Goal: Task Accomplishment & Management: Manage account settings

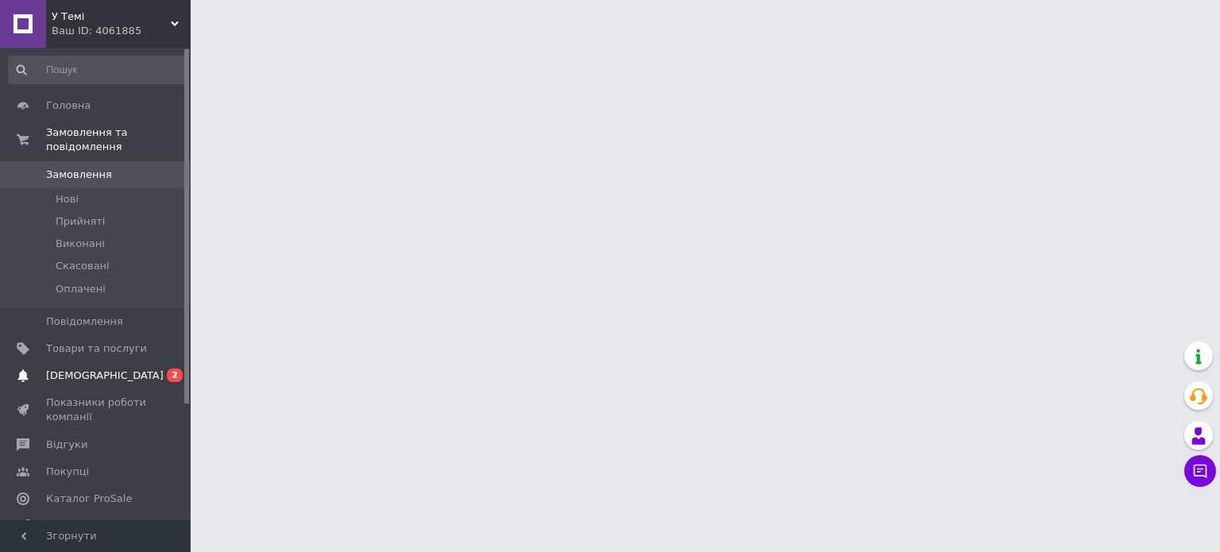
click at [78, 369] on span "[DEMOGRAPHIC_DATA]" at bounding box center [105, 376] width 118 height 14
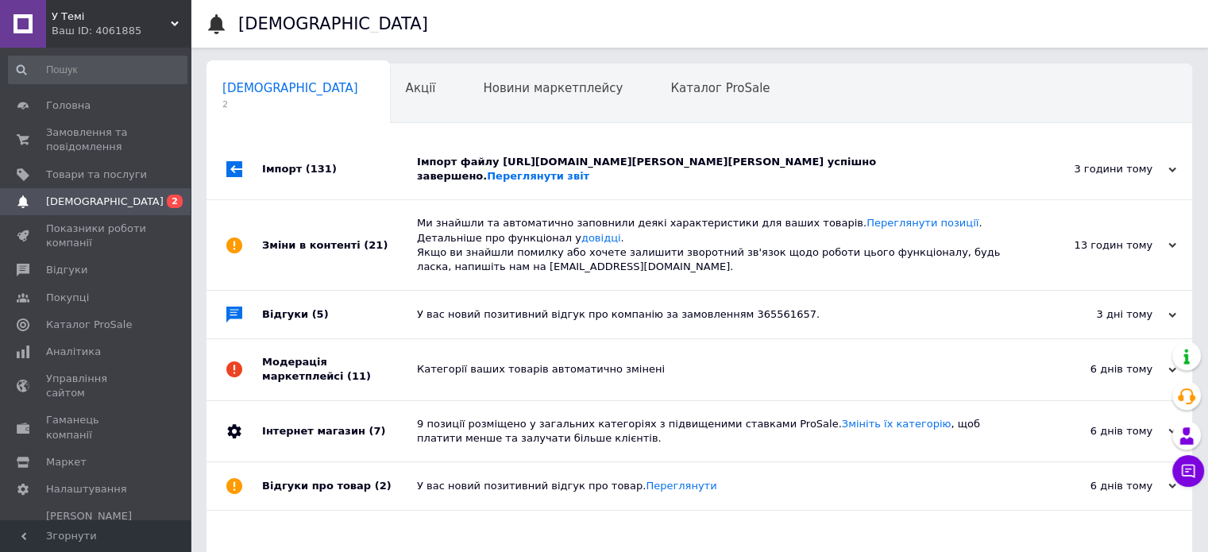
click at [322, 163] on span "(131)" at bounding box center [321, 169] width 31 height 12
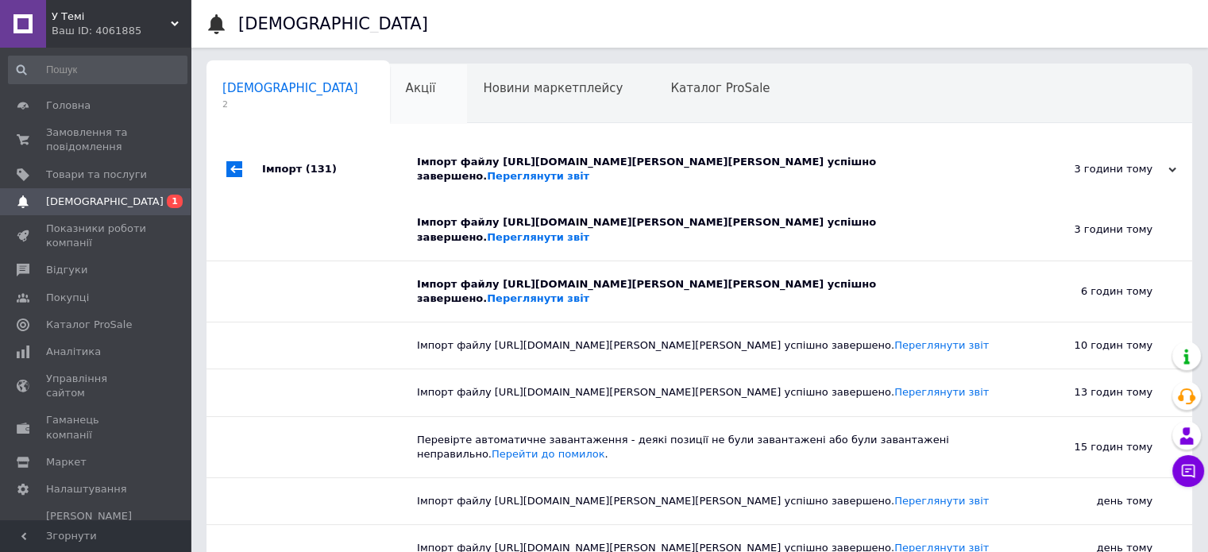
click at [390, 107] on div "Акції 0" at bounding box center [429, 94] width 78 height 60
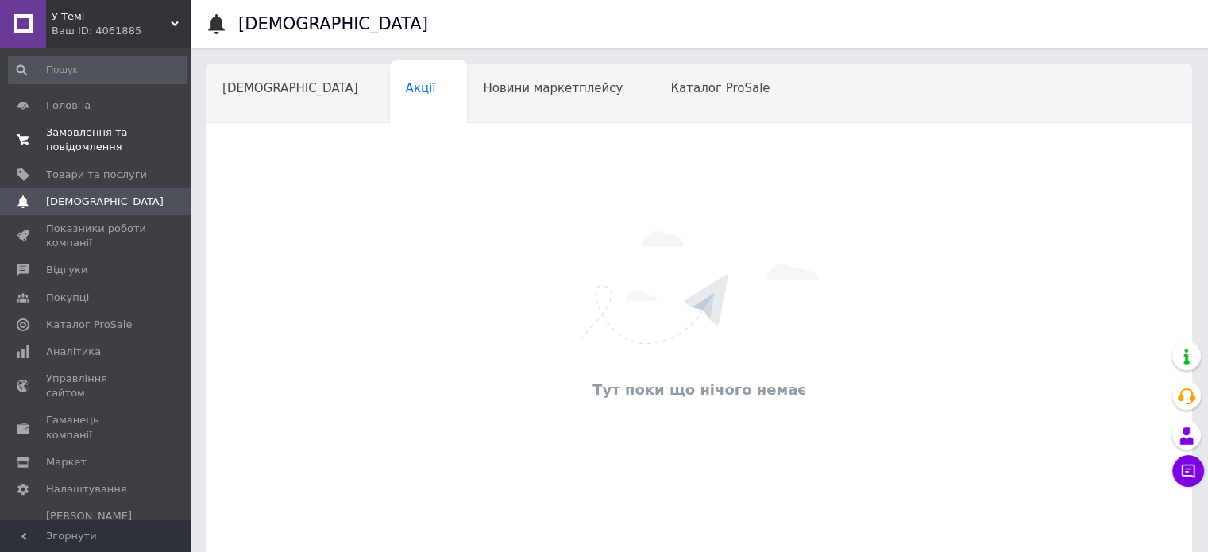
click at [73, 145] on span "Замовлення та повідомлення" at bounding box center [96, 139] width 101 height 29
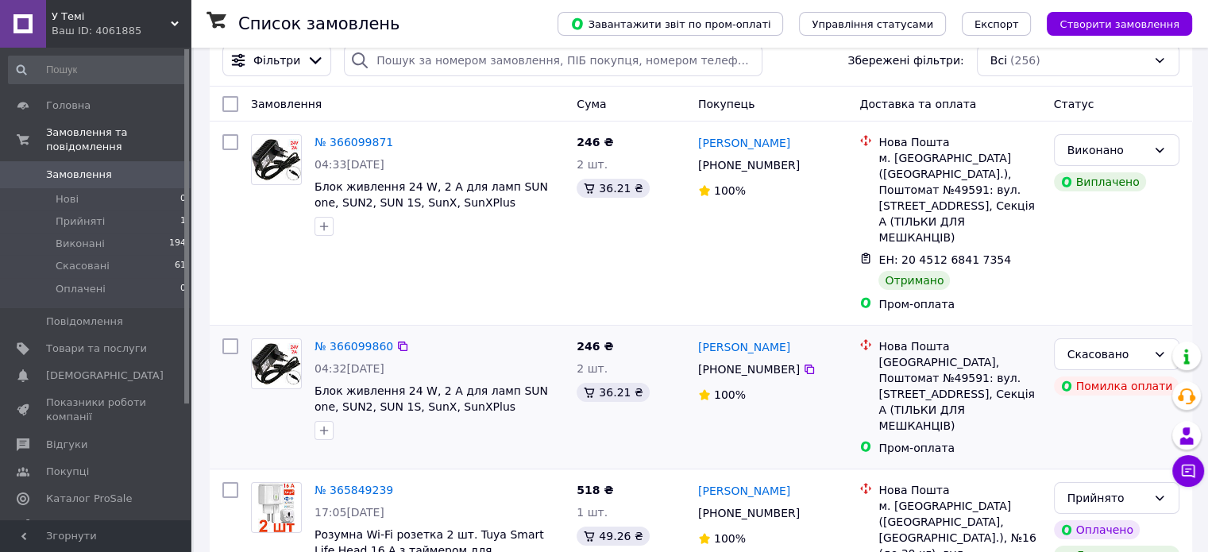
scroll to position [52, 0]
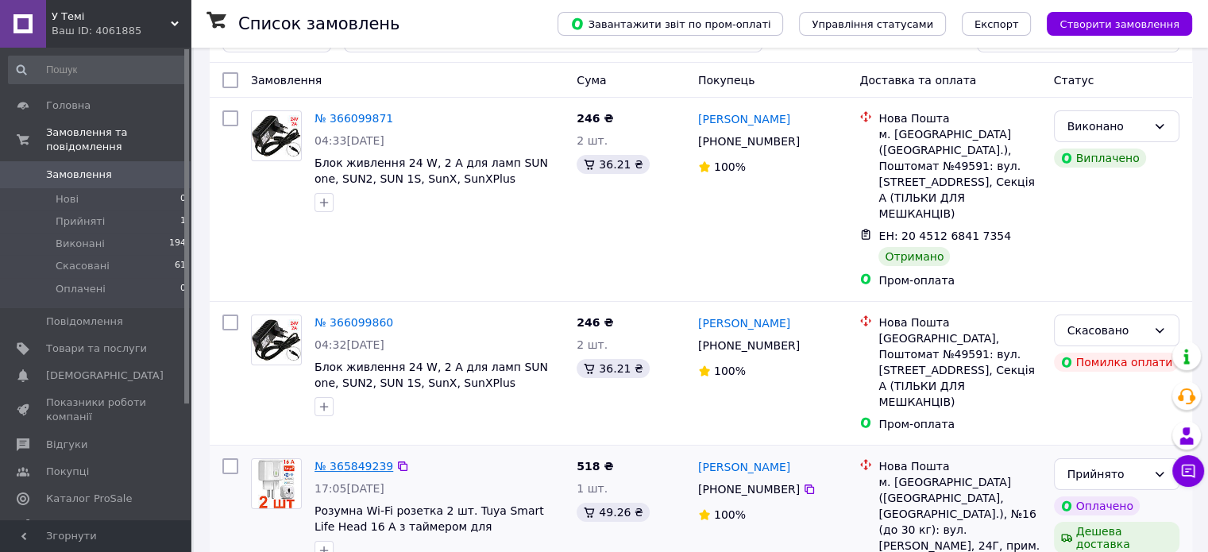
click at [363, 460] on link "№ 365849239" at bounding box center [354, 466] width 79 height 13
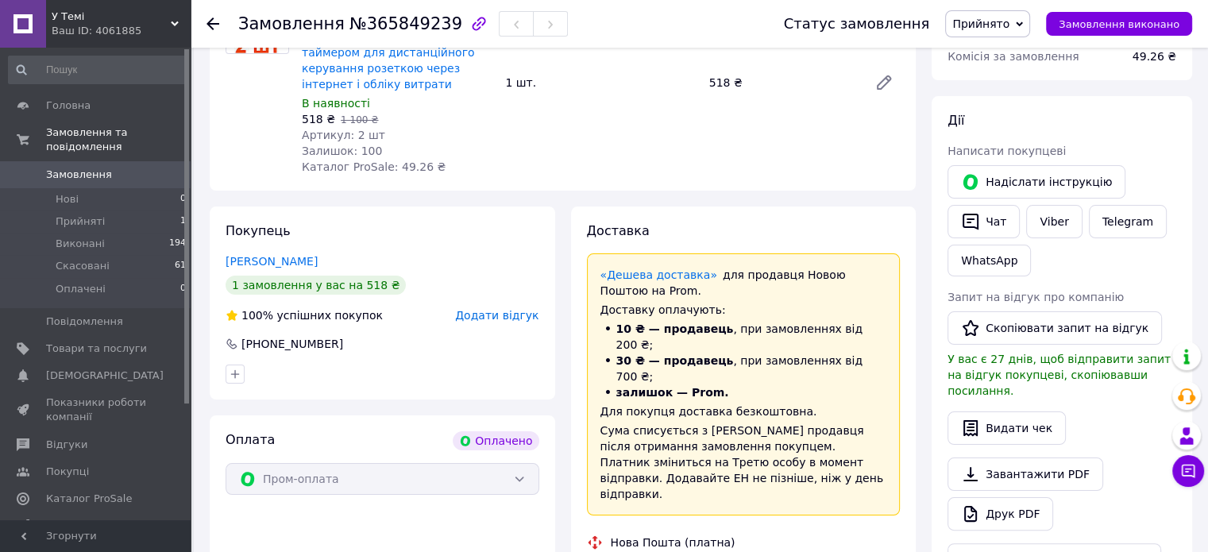
scroll to position [264, 0]
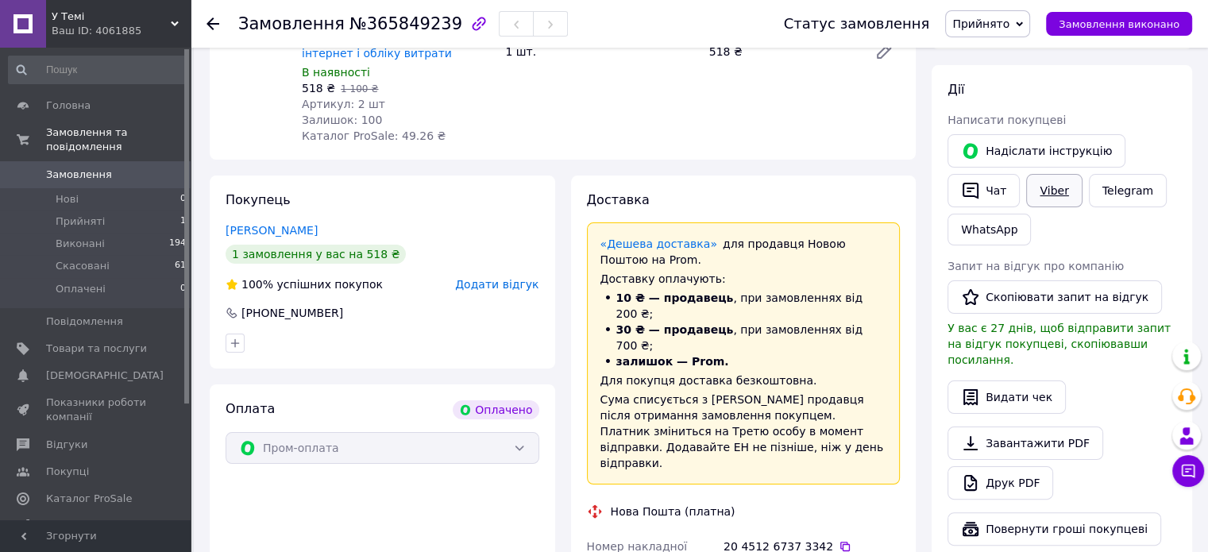
click at [1060, 196] on link "Viber" at bounding box center [1054, 190] width 56 height 33
click at [96, 168] on span "Замовлення" at bounding box center [79, 175] width 66 height 14
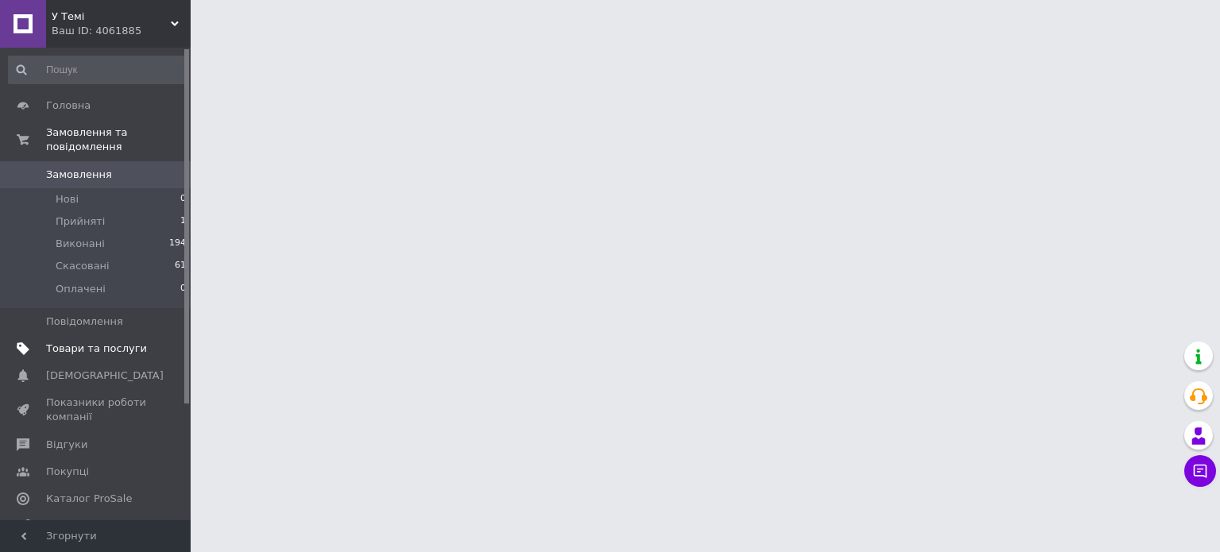
click at [71, 342] on span "Товари та послуги" at bounding box center [96, 349] width 101 height 14
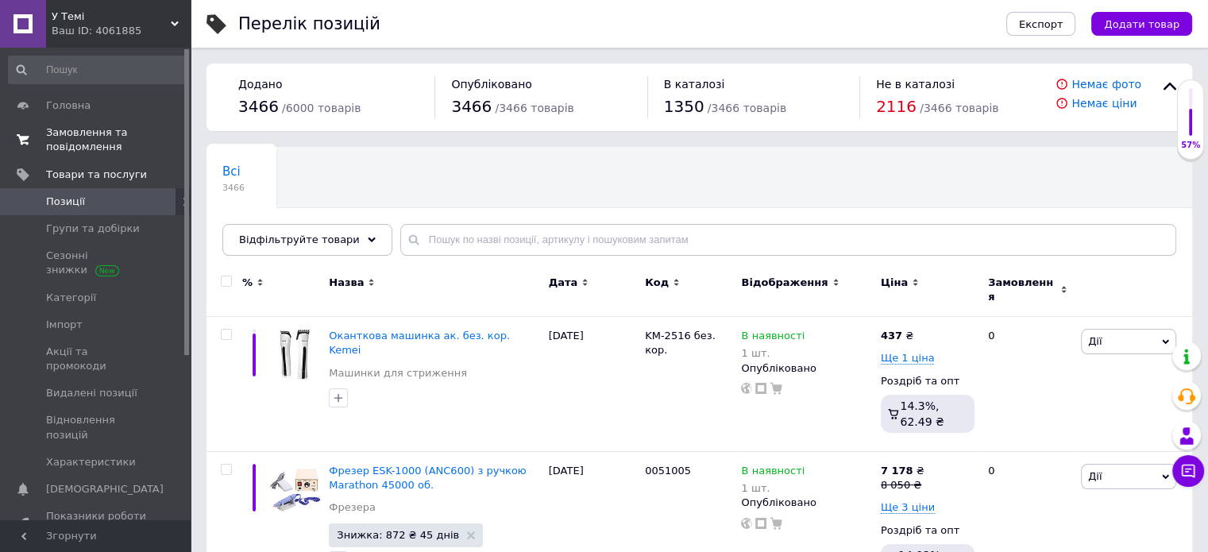
click at [54, 145] on span "Замовлення та повідомлення" at bounding box center [96, 139] width 101 height 29
